Goal: Task Accomplishment & Management: Manage account settings

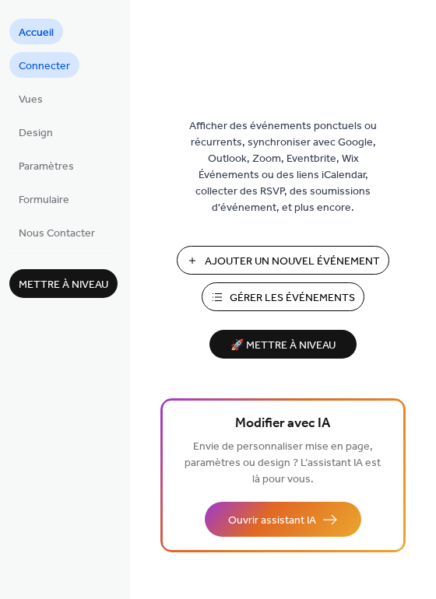
click at [24, 58] on span "Connecter" at bounding box center [44, 66] width 51 height 16
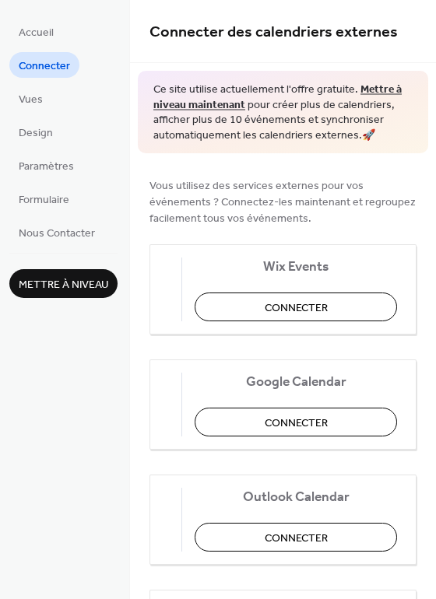
scroll to position [181, 0]
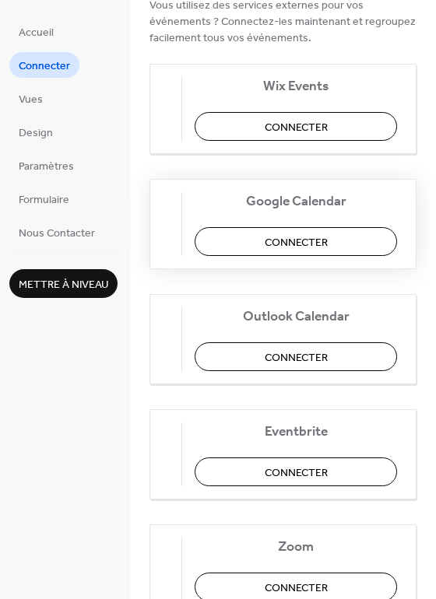
click at [241, 237] on button "Connecter" at bounding box center [296, 241] width 202 height 29
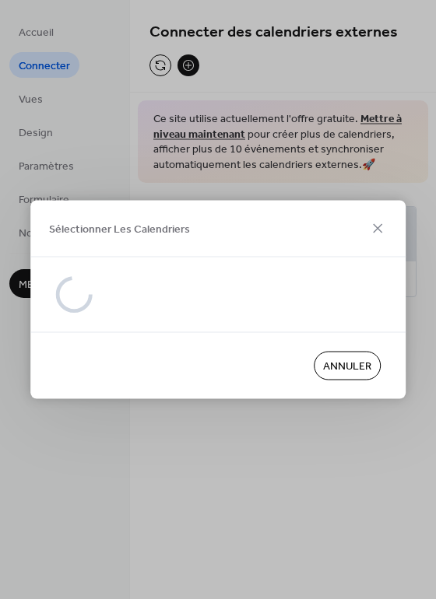
scroll to position [0, 0]
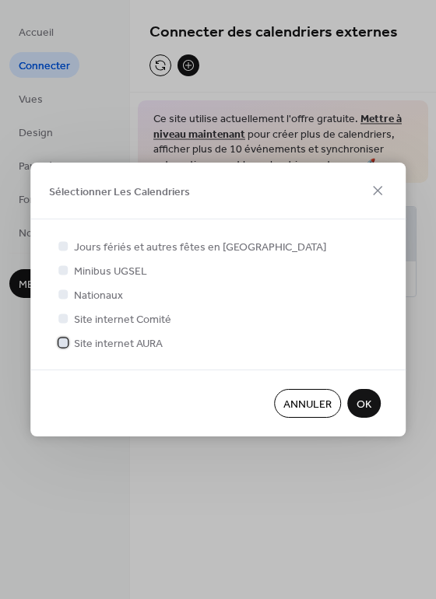
click at [104, 342] on span "Site internet AURA" at bounding box center [118, 344] width 89 height 16
click at [98, 326] on span "Site internet Comité" at bounding box center [122, 320] width 97 height 16
click at [96, 316] on span "Site internet Comité" at bounding box center [122, 320] width 97 height 16
click at [360, 399] on span "OK" at bounding box center [363, 405] width 15 height 16
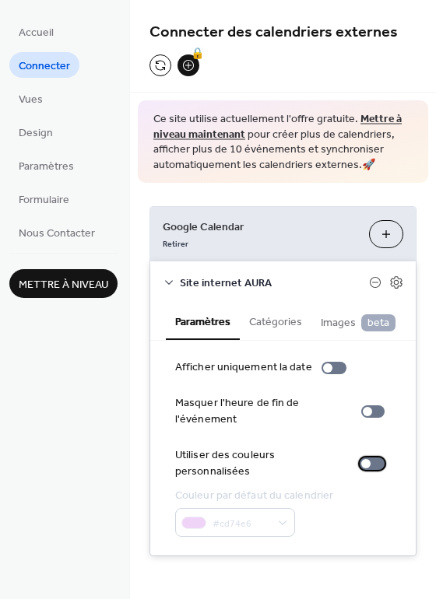
click at [367, 461] on div at bounding box center [372, 464] width 25 height 12
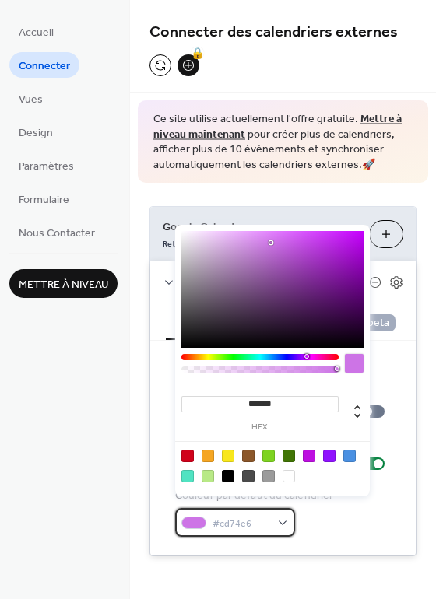
click at [258, 516] on span "#cd74e6" at bounding box center [241, 524] width 58 height 16
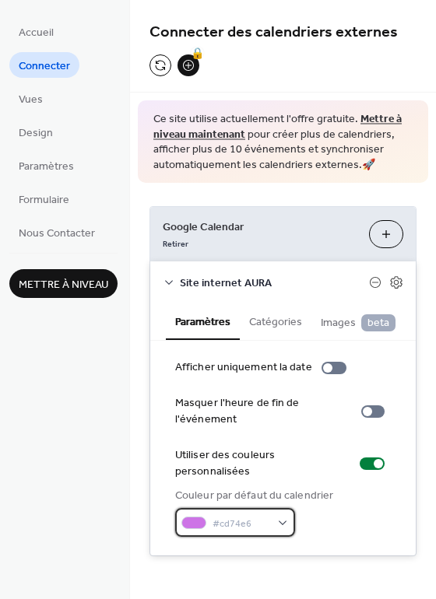
click at [258, 516] on span "#cd74e6" at bounding box center [241, 524] width 58 height 16
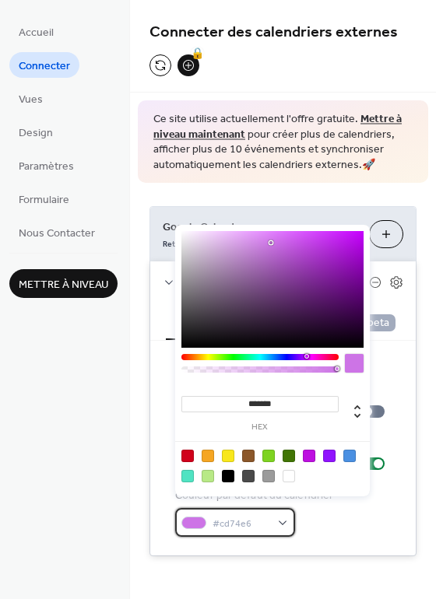
click at [258, 516] on span "#cd74e6" at bounding box center [241, 524] width 58 height 16
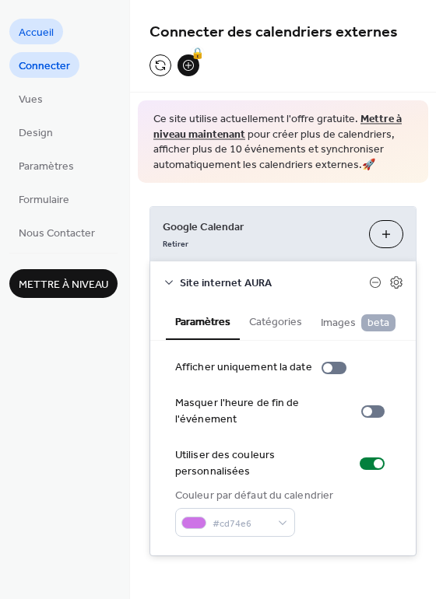
click at [45, 25] on span "Accueil" at bounding box center [36, 33] width 35 height 16
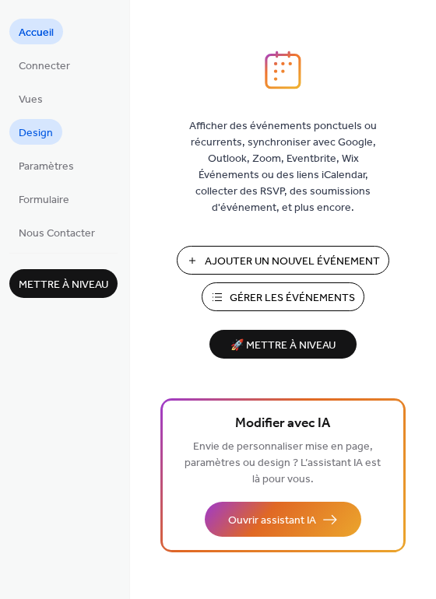
drag, startPoint x: 63, startPoint y: 134, endPoint x: 30, endPoint y: 132, distance: 32.8
click at [30, 132] on ul "Accueil Connecter Vues Design Paramètres Formulaire Nous Contacter" at bounding box center [63, 132] width 108 height 226
click at [30, 132] on span "Design" at bounding box center [36, 133] width 34 height 16
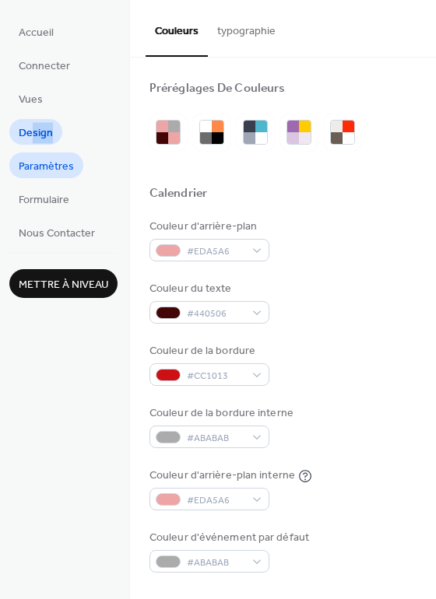
click at [37, 170] on span "Paramètres" at bounding box center [46, 167] width 55 height 16
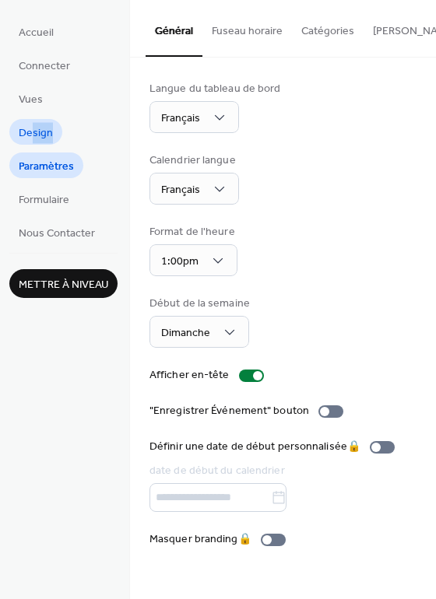
click at [33, 135] on span "Design" at bounding box center [36, 133] width 34 height 16
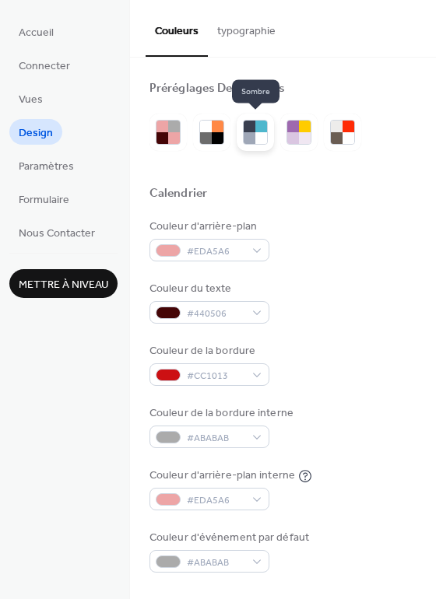
click at [252, 132] on div at bounding box center [250, 138] width 12 height 12
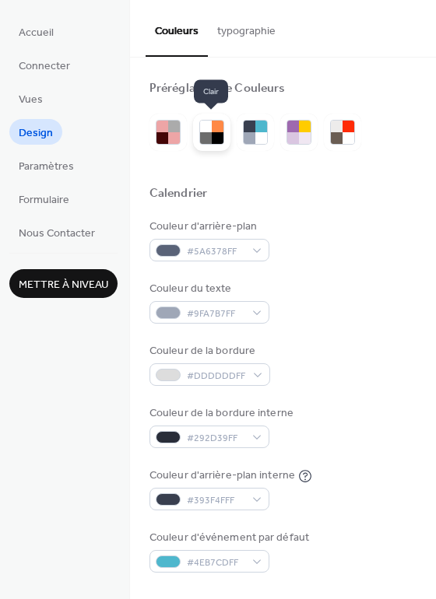
click at [210, 132] on div at bounding box center [206, 138] width 12 height 12
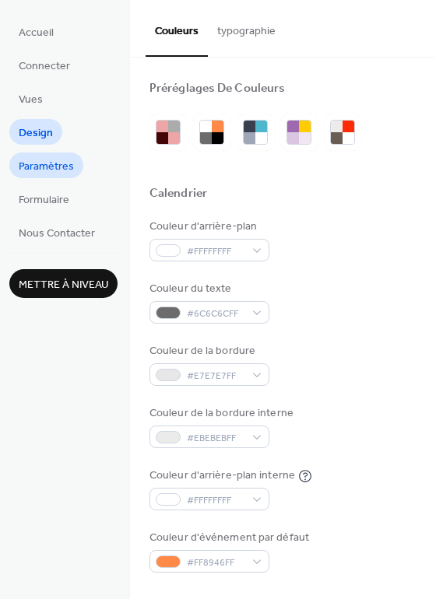
click at [51, 159] on span "Paramètres" at bounding box center [46, 167] width 55 height 16
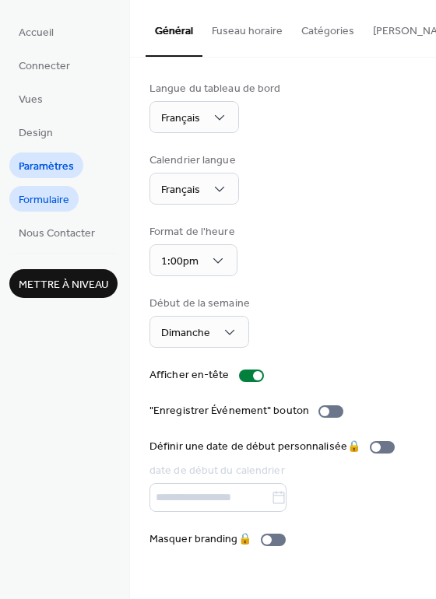
click at [56, 195] on span "Formulaire" at bounding box center [44, 200] width 51 height 16
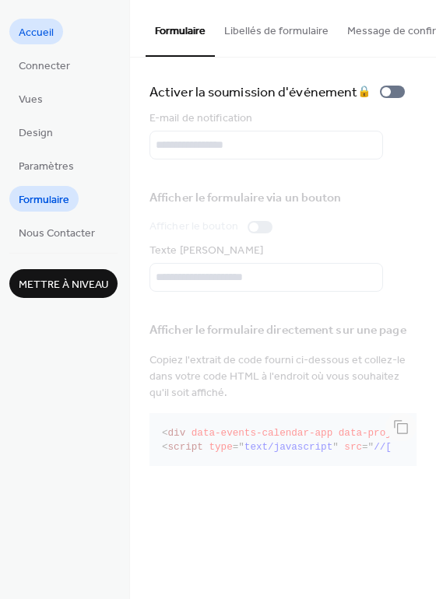
click at [49, 26] on span "Accueil" at bounding box center [36, 33] width 35 height 16
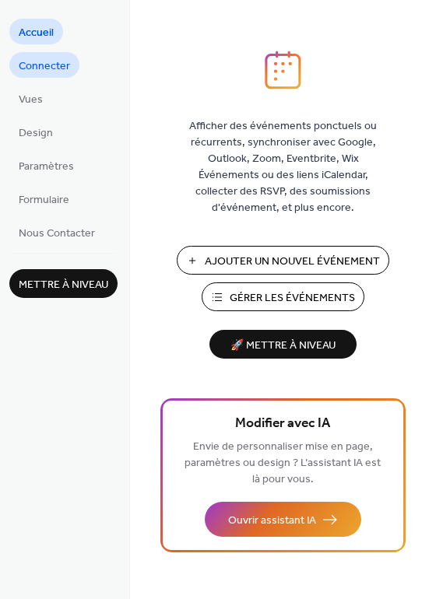
click at [61, 75] on span "Connecter" at bounding box center [44, 66] width 51 height 16
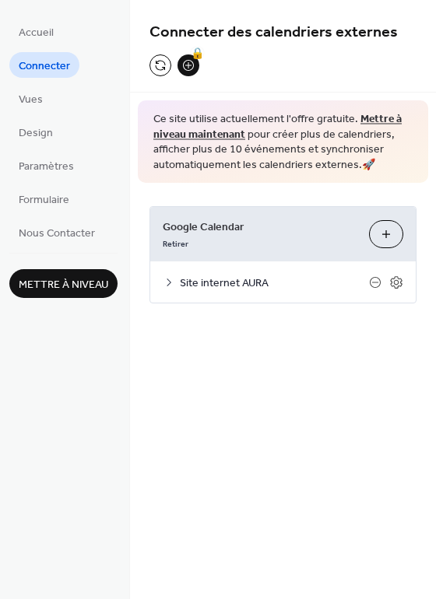
drag, startPoint x: 177, startPoint y: 283, endPoint x: 163, endPoint y: 279, distance: 14.5
click at [163, 279] on div "Site internet AURA" at bounding box center [282, 281] width 265 height 41
click at [163, 279] on icon at bounding box center [169, 282] width 12 height 12
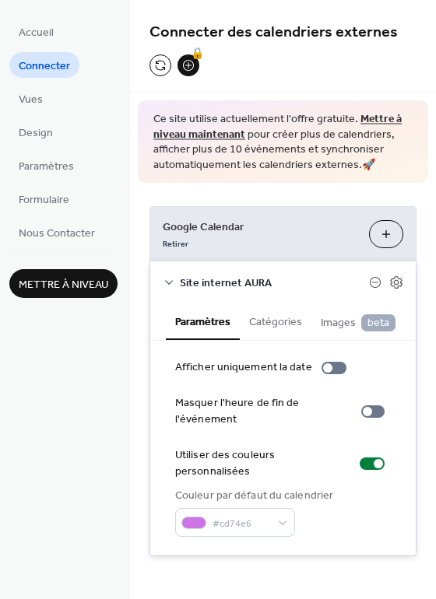
click at [281, 315] on button "Catégories" at bounding box center [276, 321] width 72 height 36
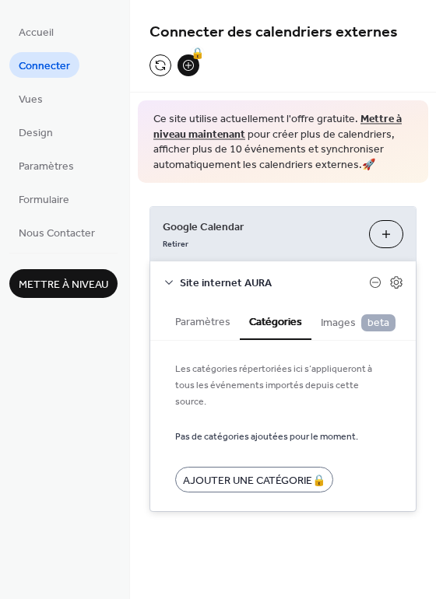
click at [212, 325] on button "Paramètres" at bounding box center [203, 321] width 74 height 36
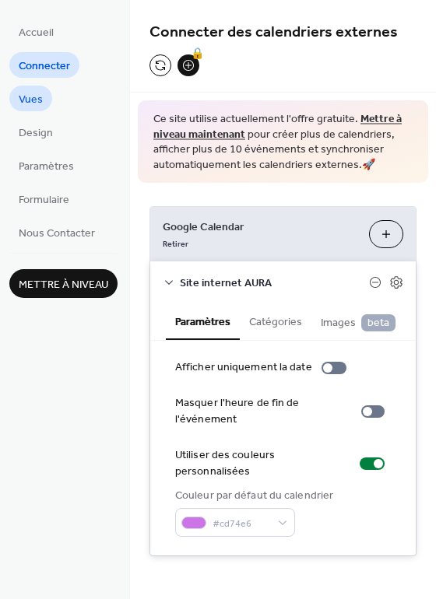
click at [36, 98] on span "Vues" at bounding box center [31, 100] width 24 height 16
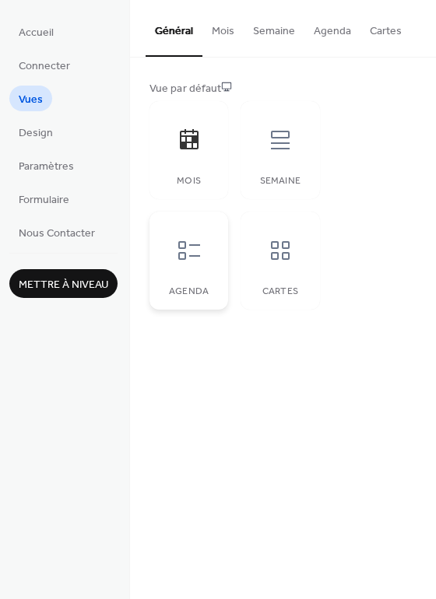
click at [181, 253] on icon at bounding box center [189, 250] width 25 height 25
click at [223, 28] on button "Mois" at bounding box center [222, 27] width 41 height 55
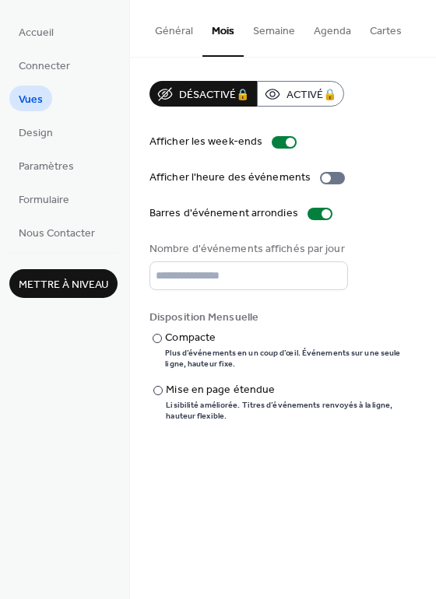
click at [174, 28] on button "Général" at bounding box center [174, 27] width 57 height 55
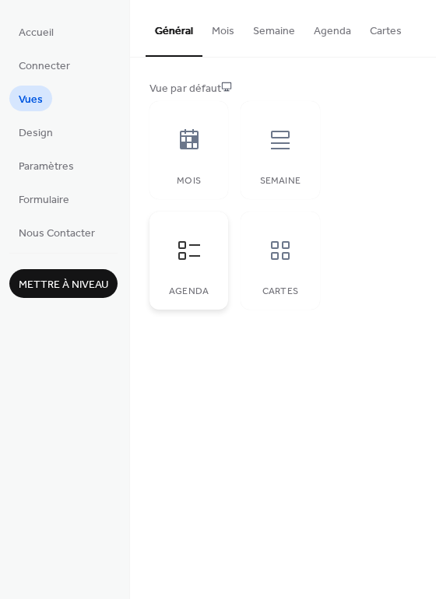
click at [195, 230] on div at bounding box center [189, 250] width 47 height 47
click at [335, 35] on button "Agenda" at bounding box center [332, 27] width 56 height 55
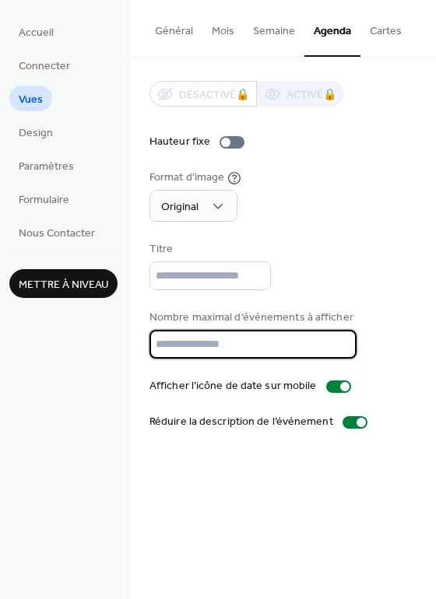
drag, startPoint x: 270, startPoint y: 337, endPoint x: 63, endPoint y: 308, distance: 209.0
click at [63, 308] on div "Accueil Connecter Vues Design Paramètres Formulaire Nous Contacter Mettre à niv…" at bounding box center [218, 299] width 436 height 599
type input "***"
click at [90, 448] on div "Accueil Connecter Vues Design Paramètres Formulaire Nous Contacter Mettre à niv…" at bounding box center [65, 299] width 130 height 599
